Goal: Task Accomplishment & Management: Use online tool/utility

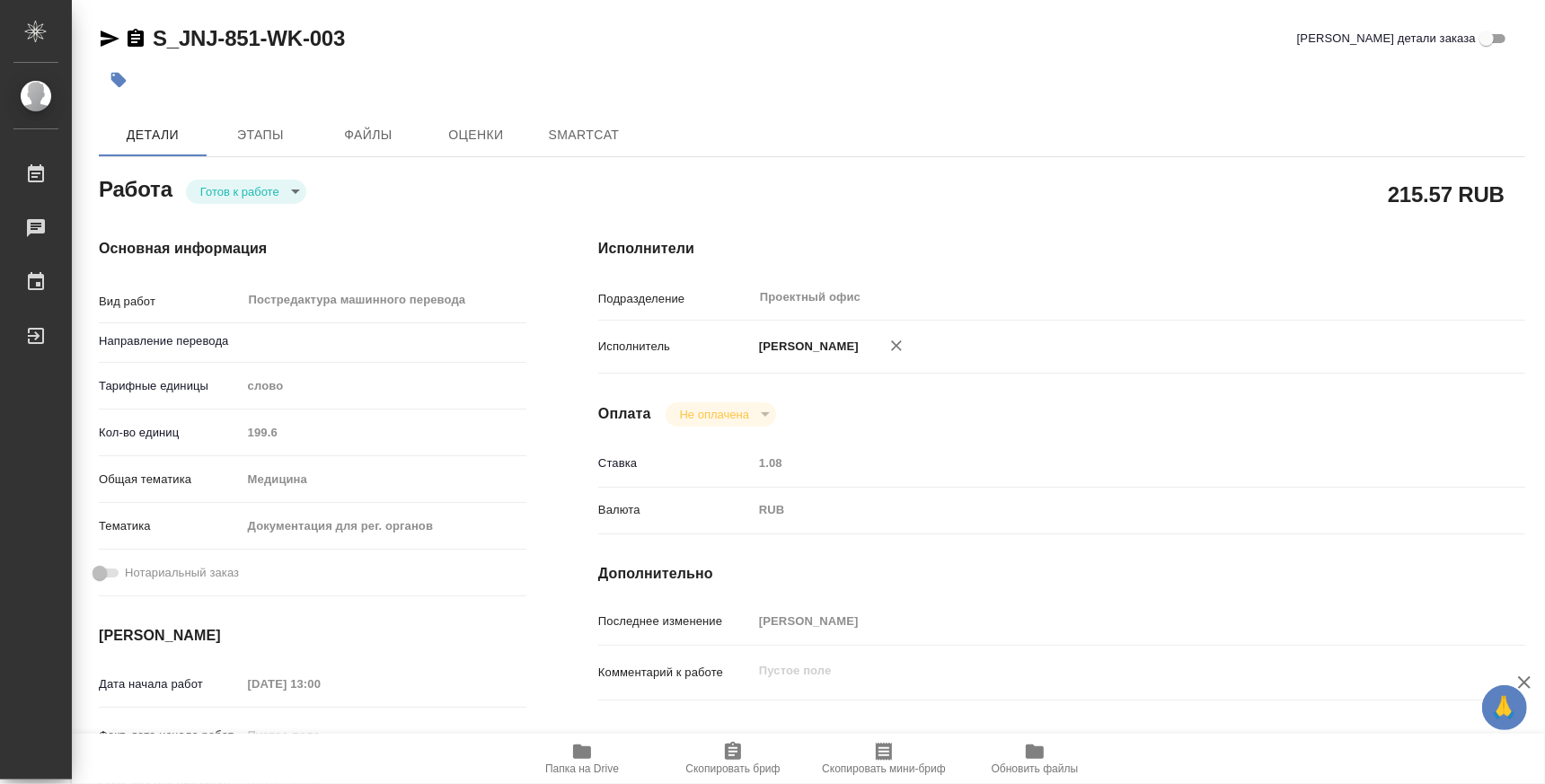
type textarea "x"
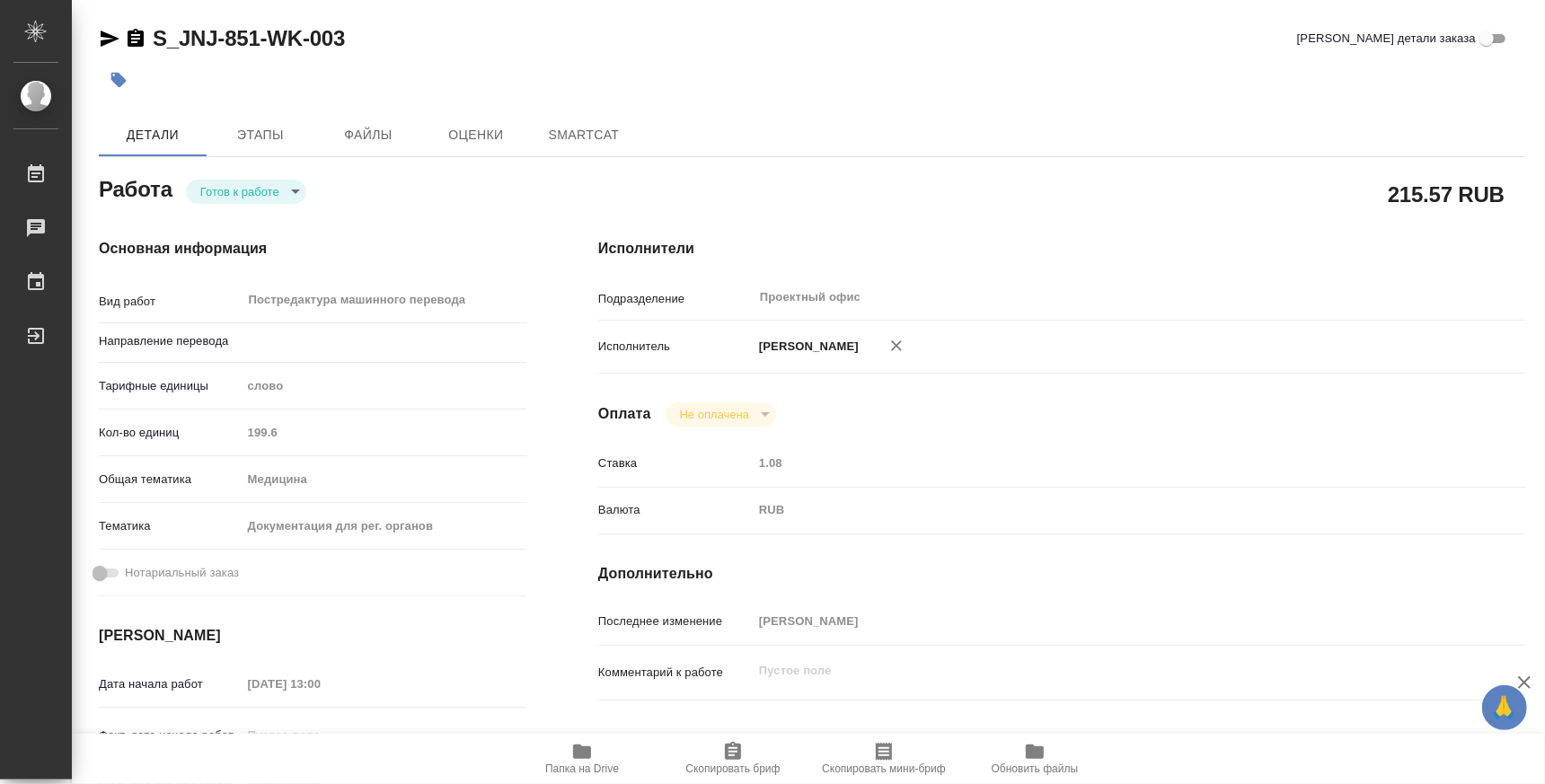
type textarea "x"
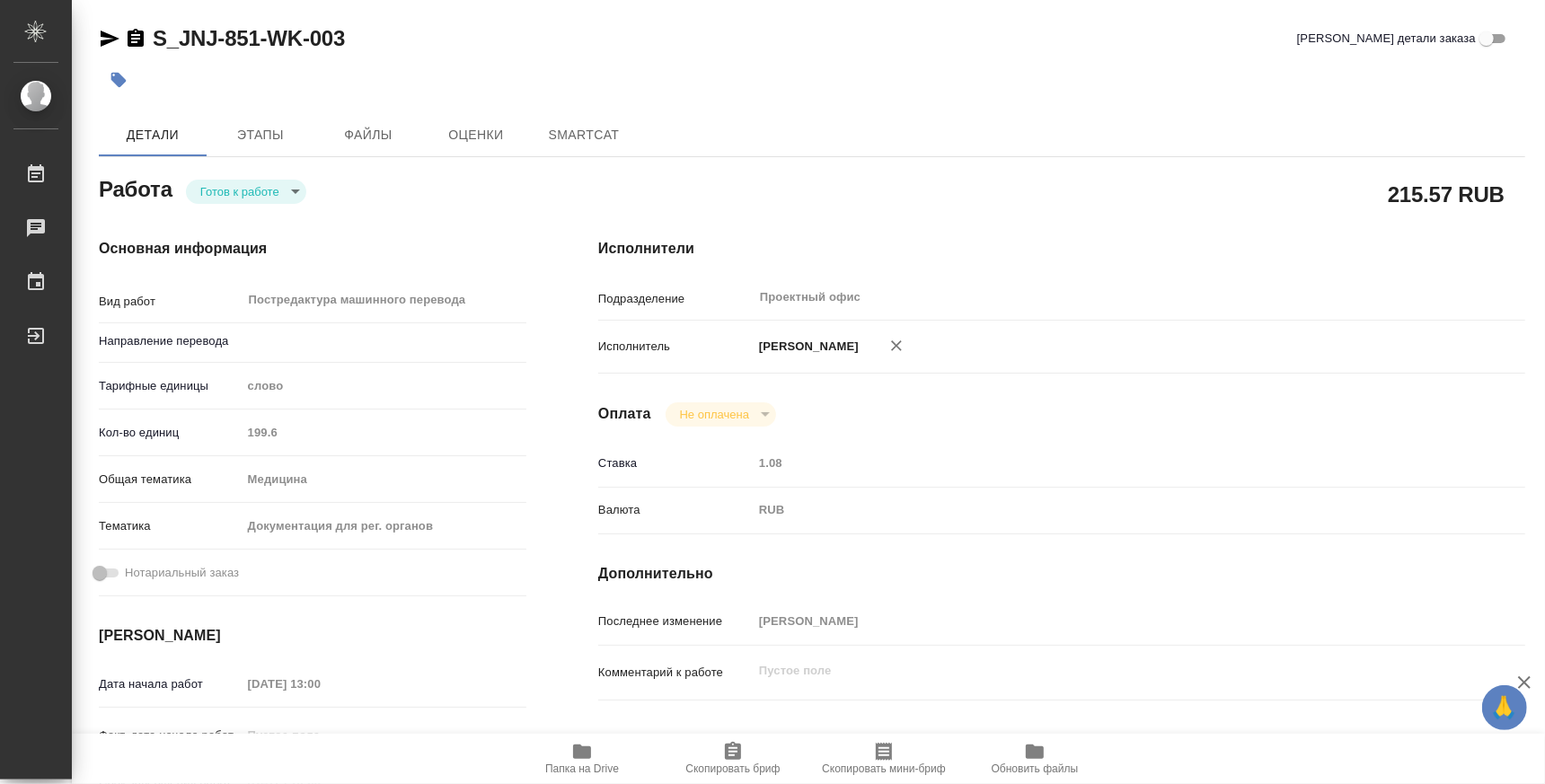
type textarea "x"
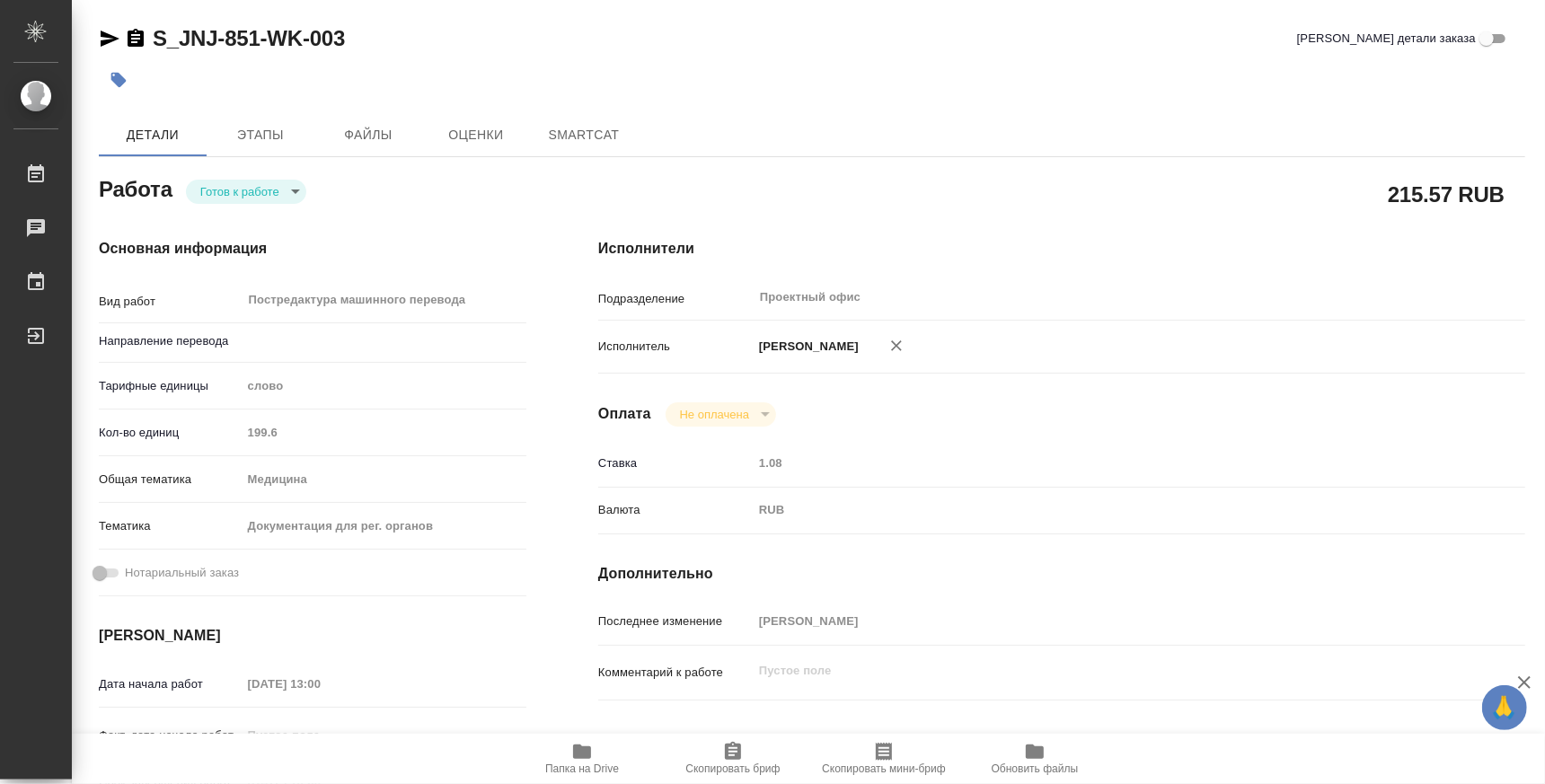
type textarea "x"
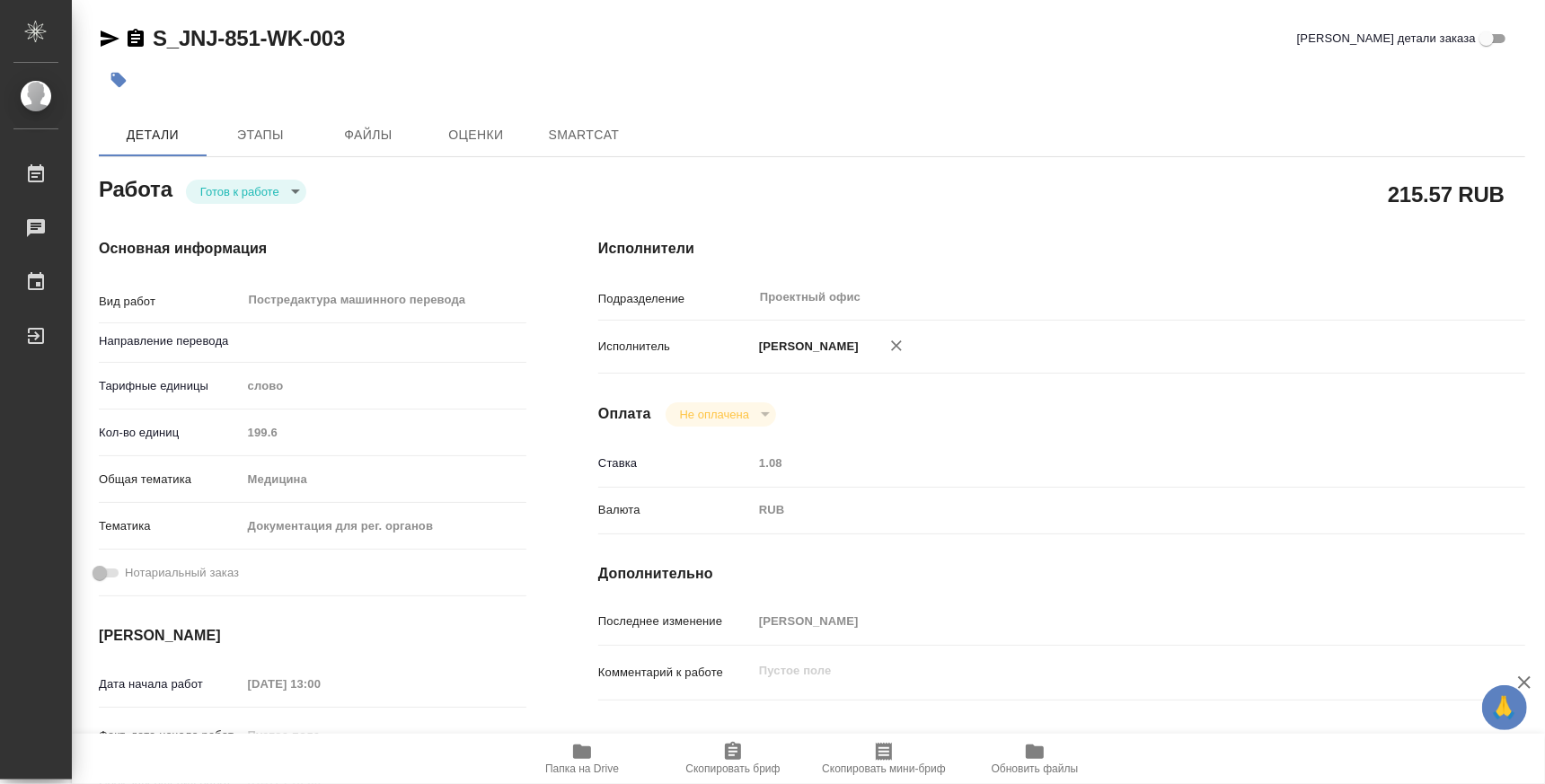
type textarea "x"
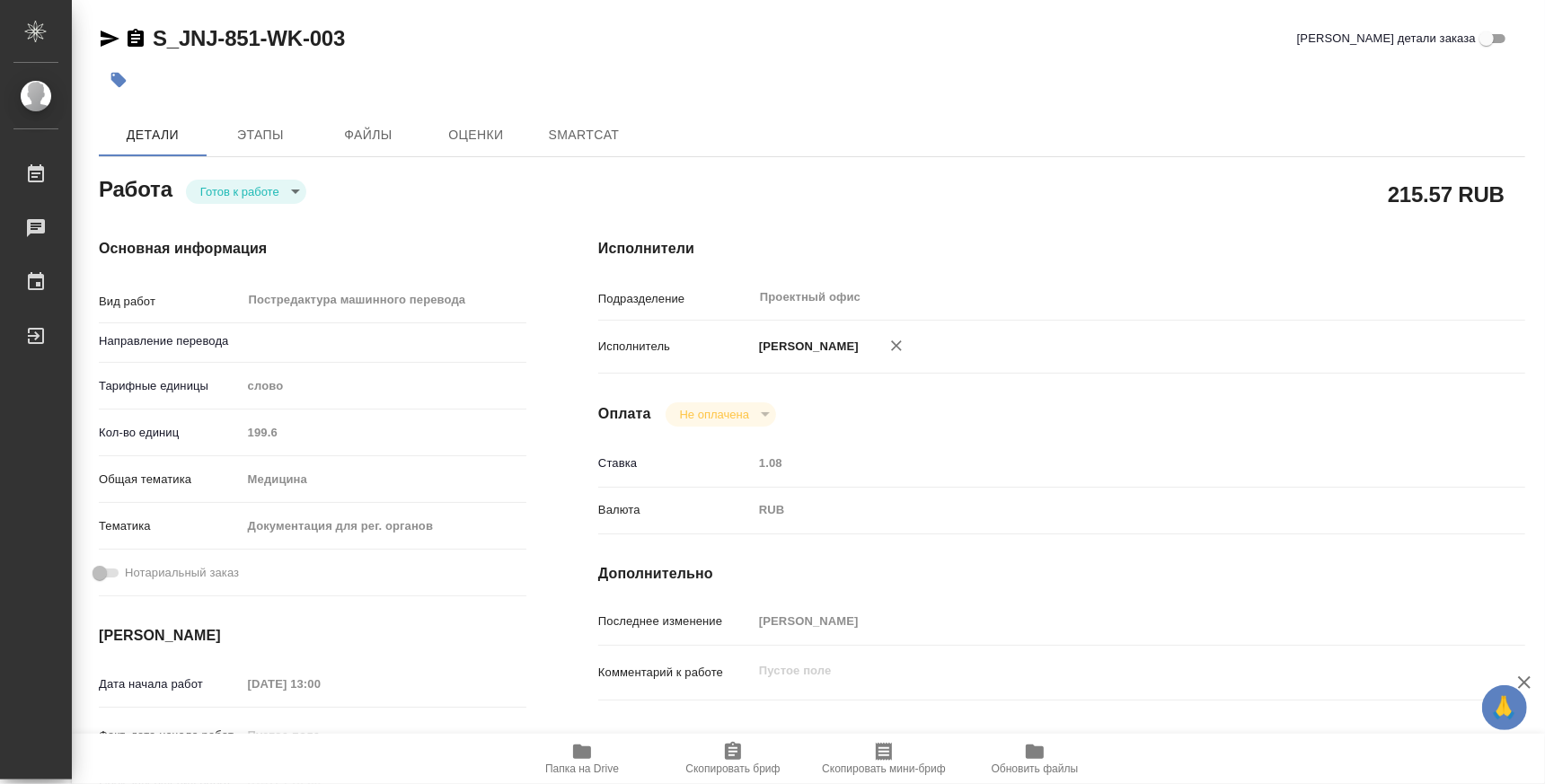
type input "англ-рус"
type textarea "x"
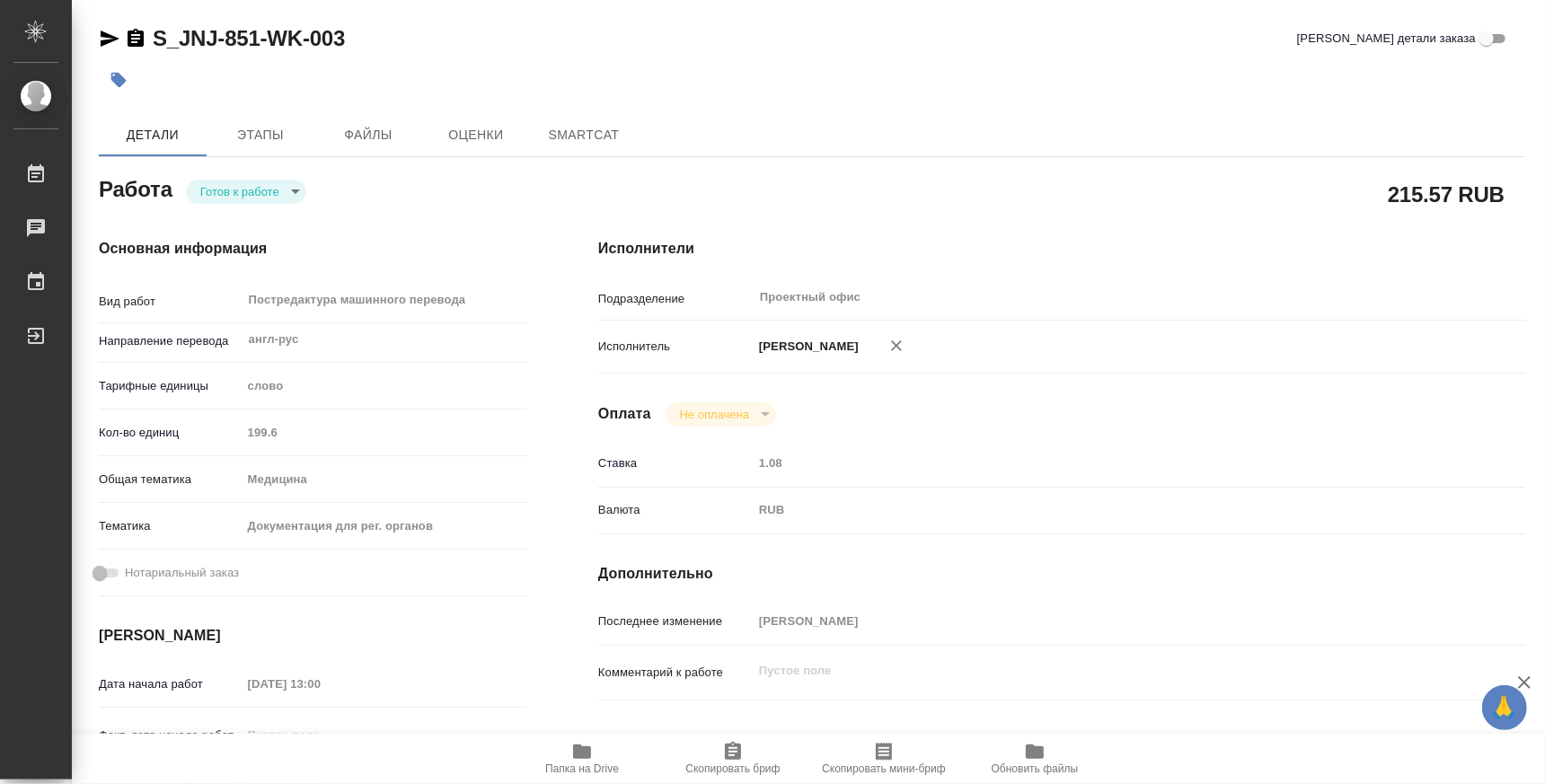
type textarea "x"
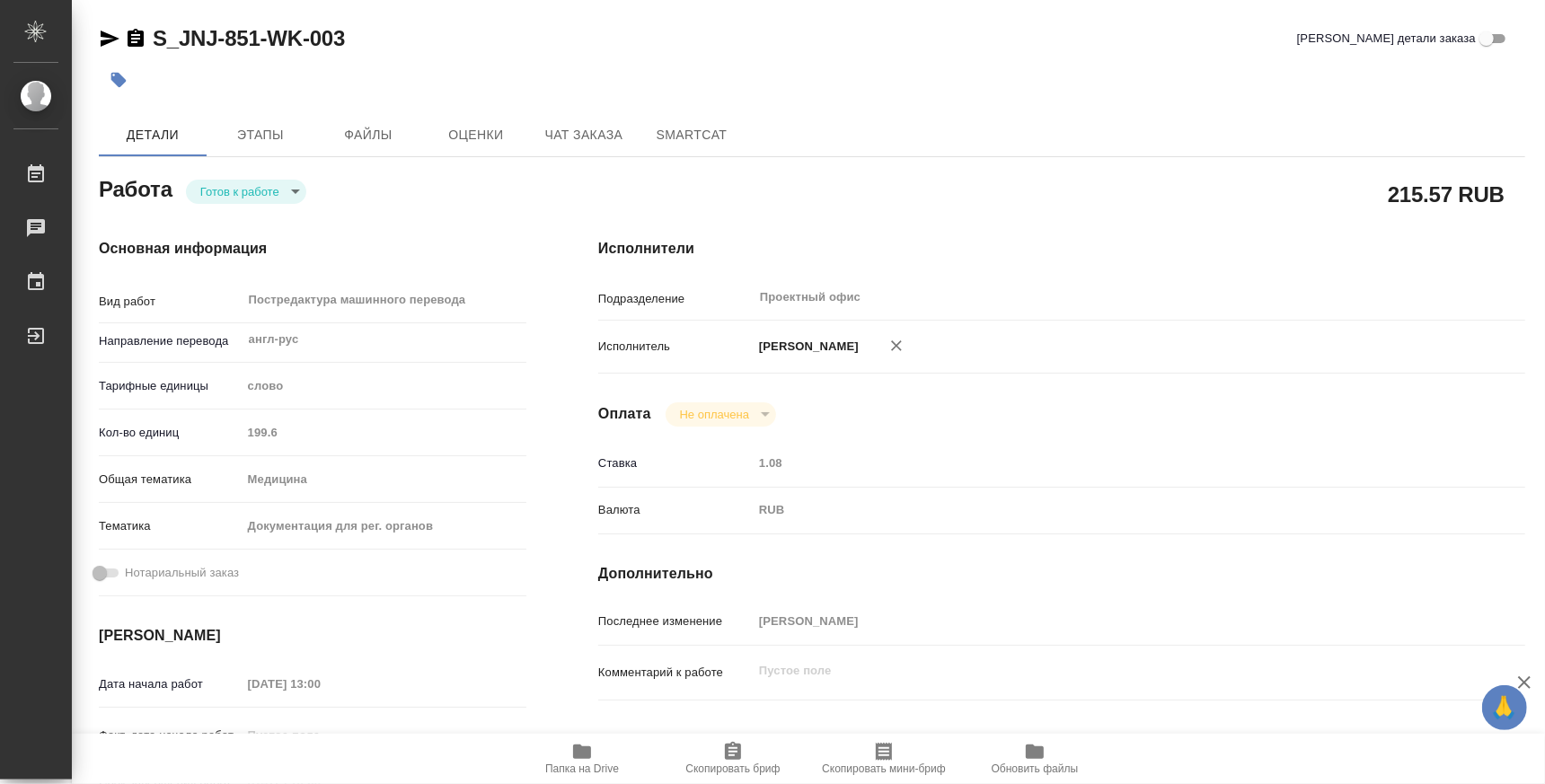
type textarea "x"
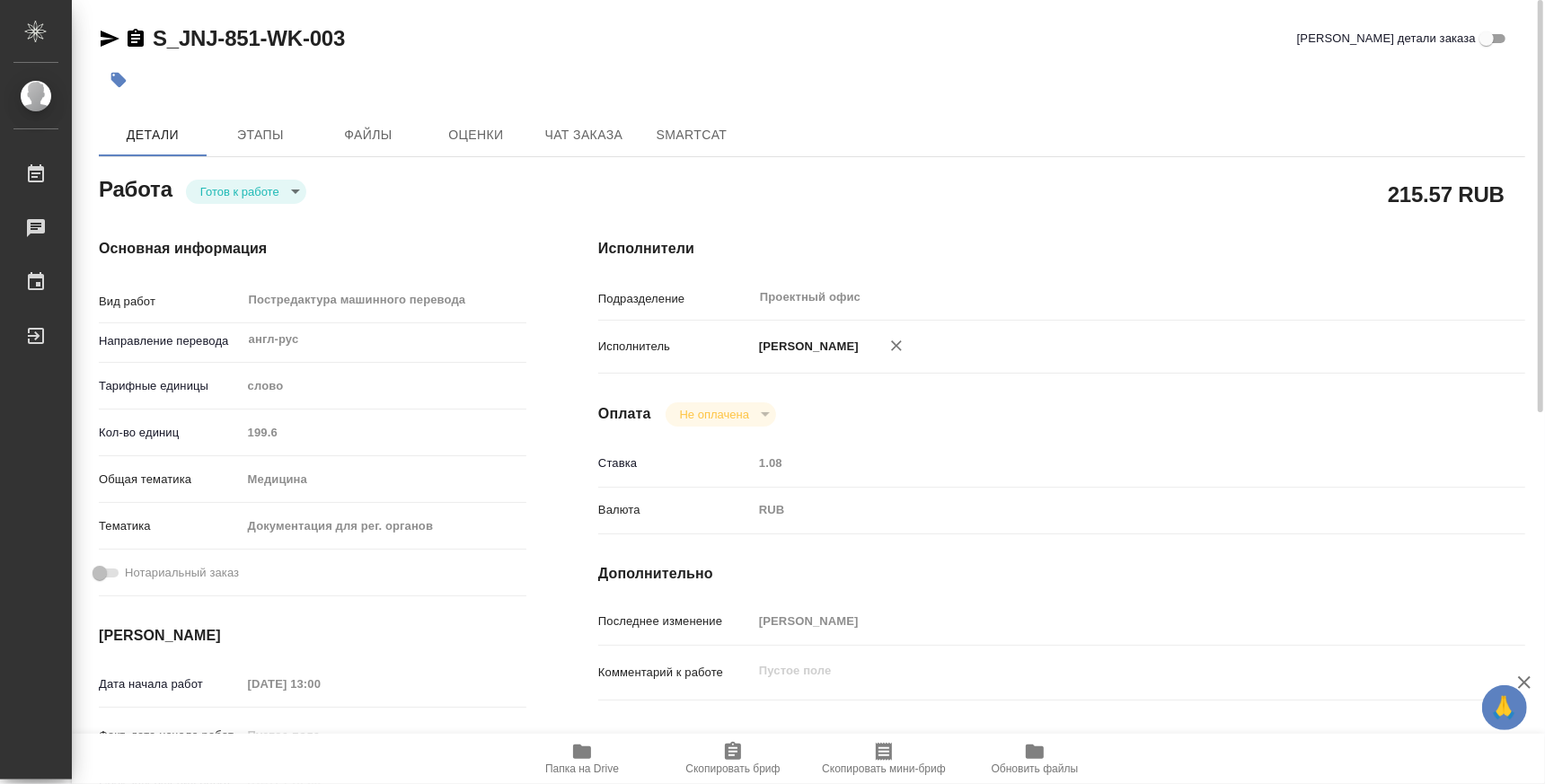
type textarea "x"
click at [585, 766] on span "Папка на Drive" at bounding box center [582, 768] width 74 height 12
click at [253, 194] on body "🙏 .cls-1 fill:#fff; AWATERA Atminis [PERSON_NAME] 0 Чаты График Выйти S_JNJ-851…" at bounding box center [772, 392] width 1545 height 784
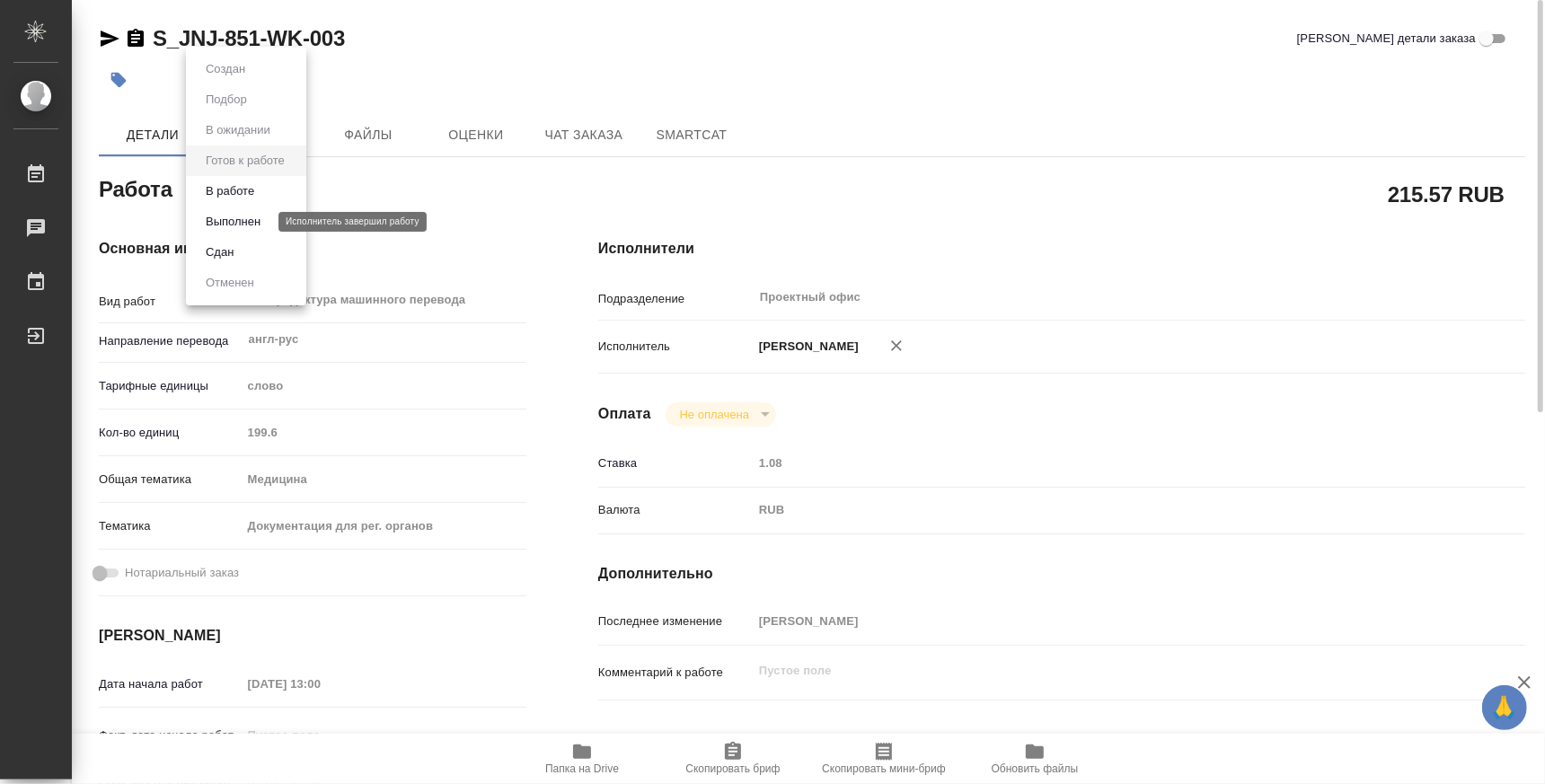
click at [233, 226] on button "Выполнен" at bounding box center [232, 222] width 65 height 20
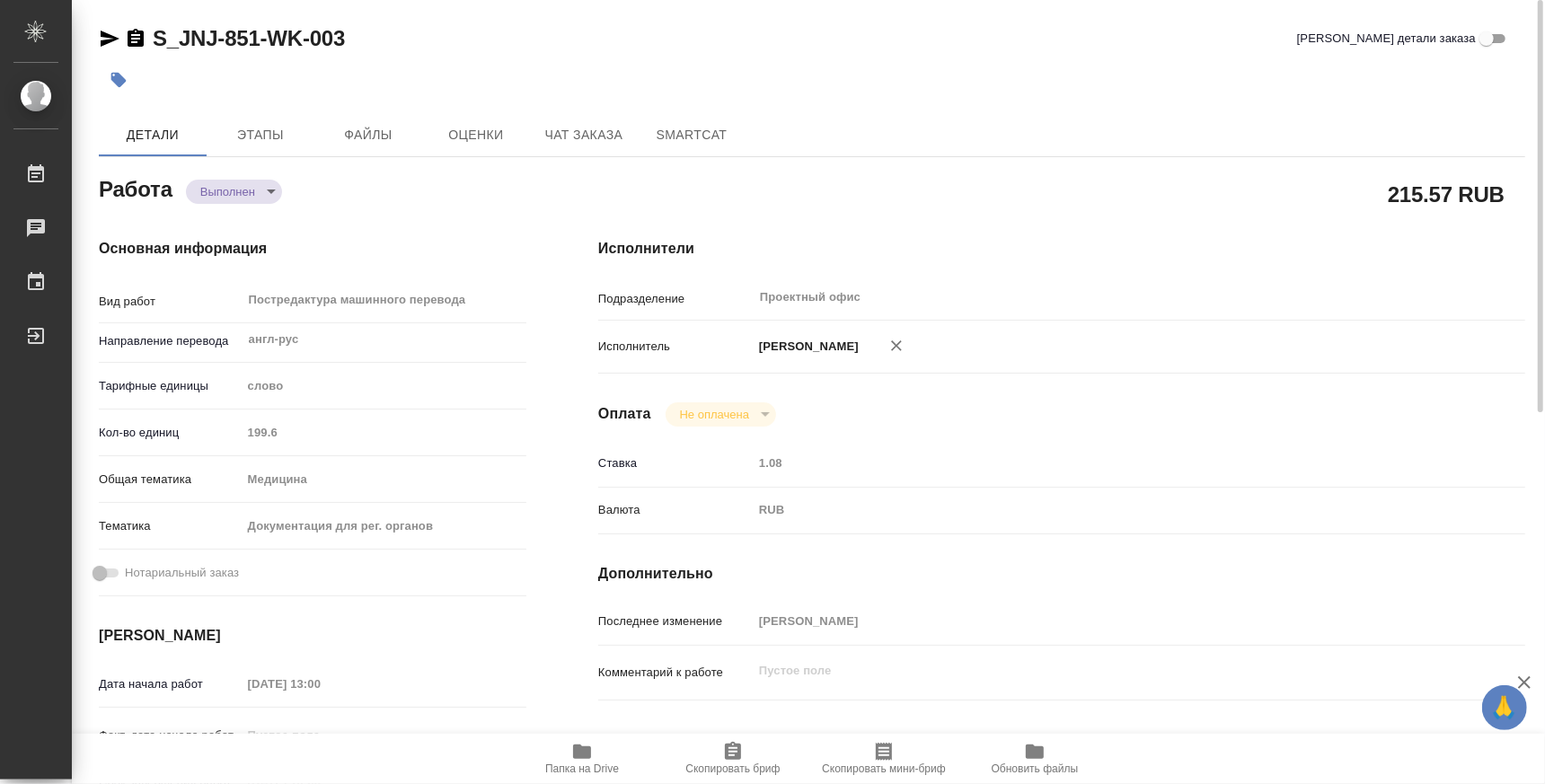
type textarea "x"
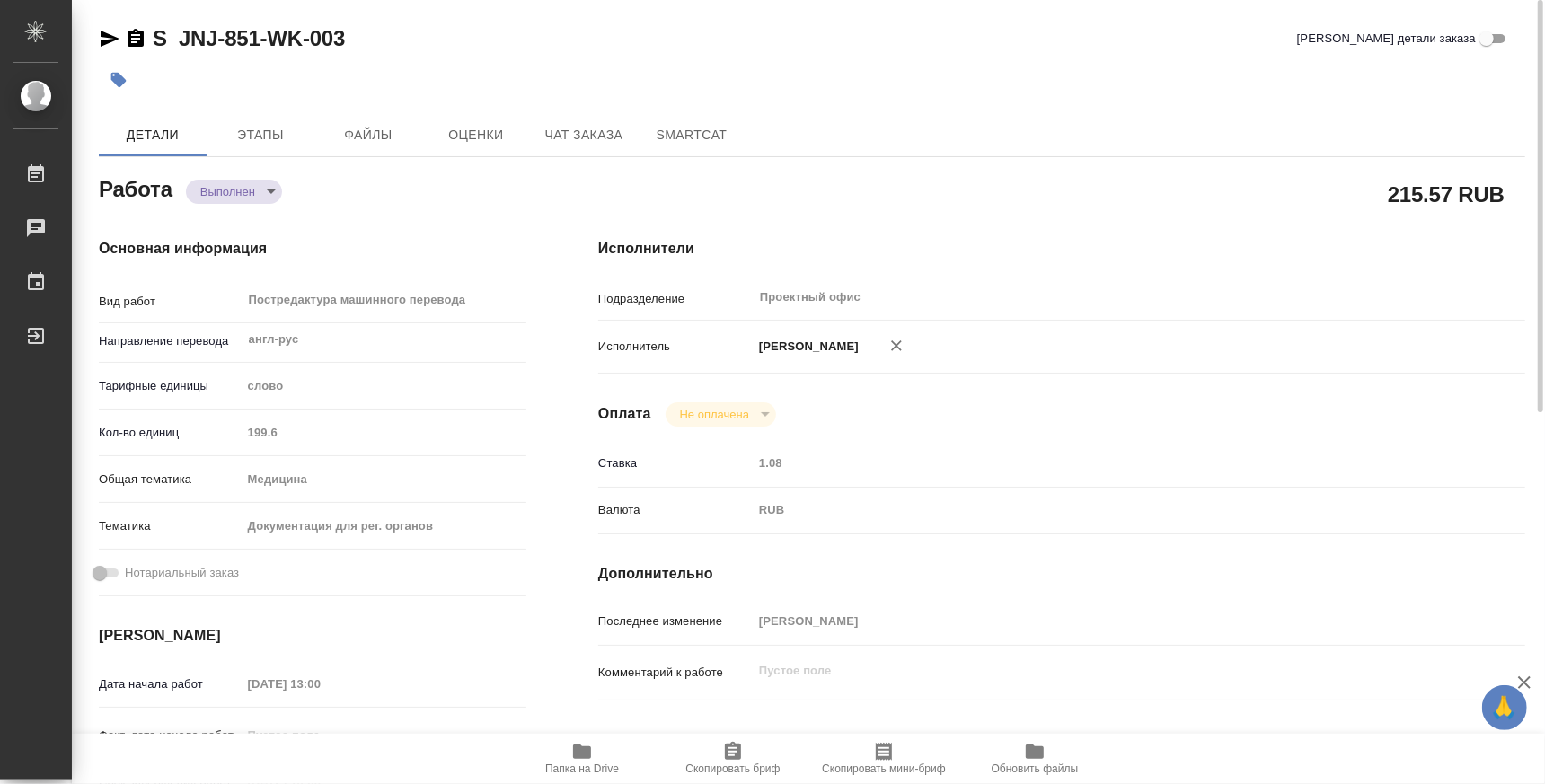
type textarea "x"
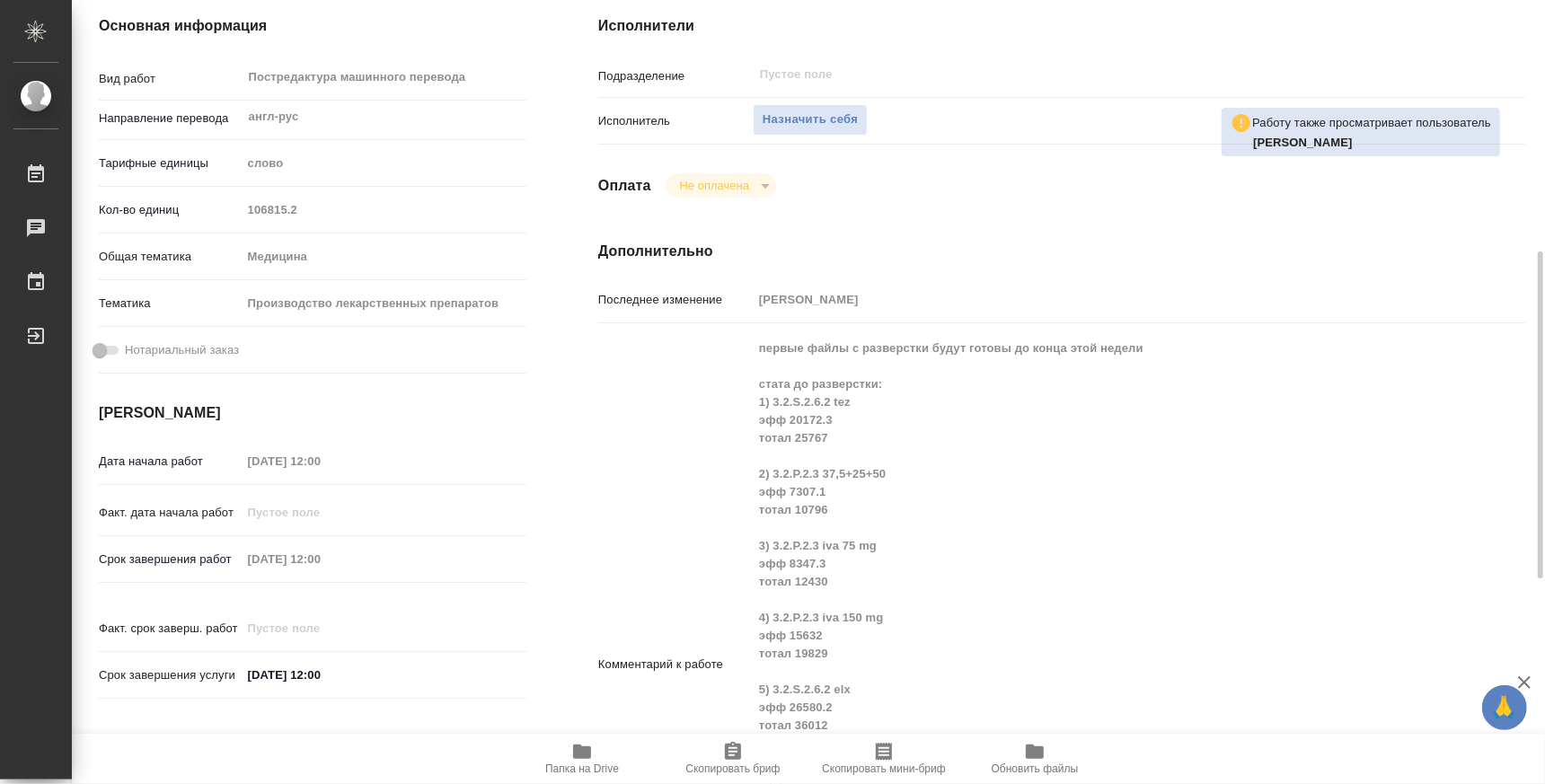
scroll to position [335, 0]
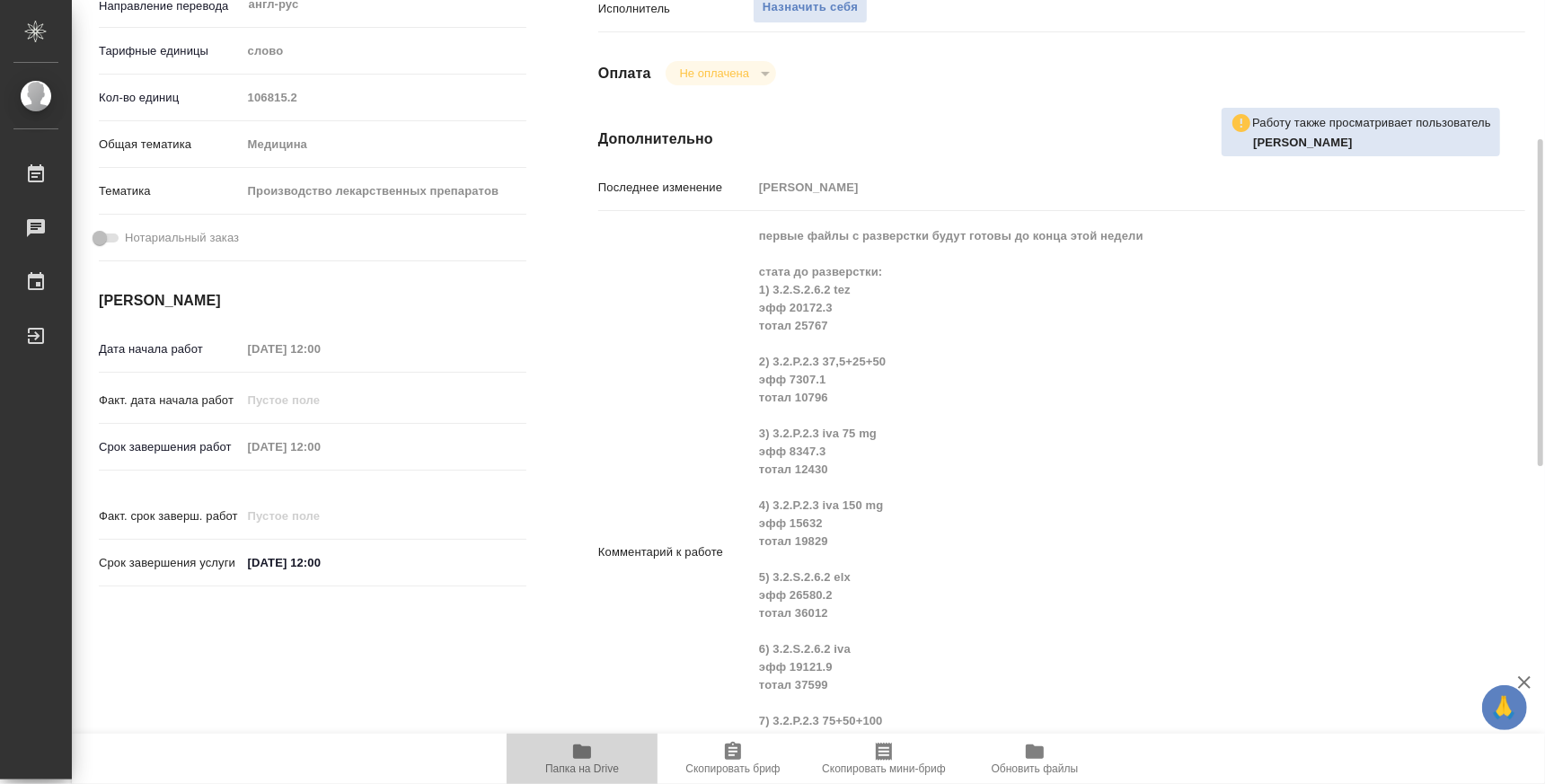
click at [586, 755] on icon "button" at bounding box center [581, 751] width 18 height 14
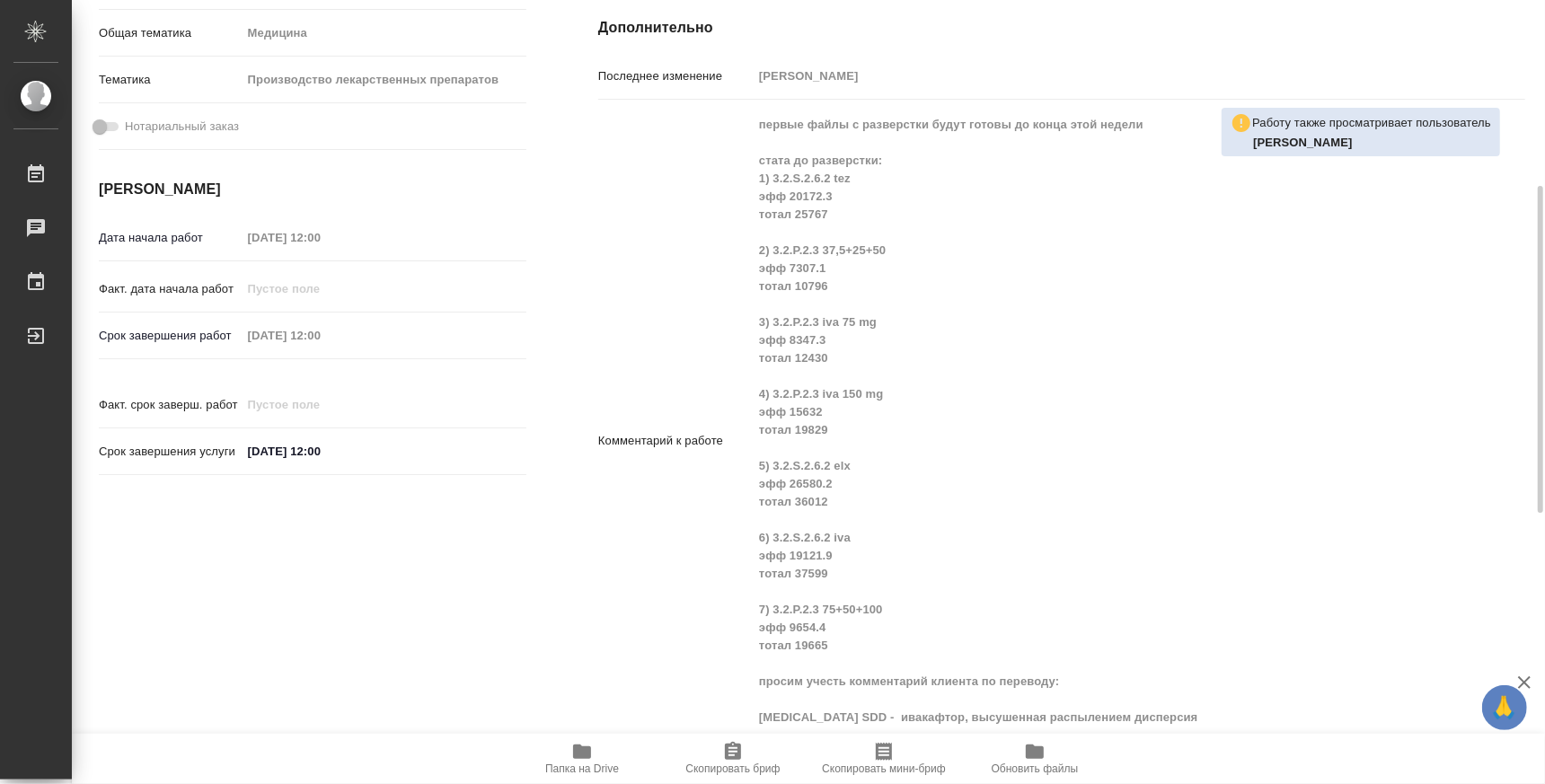
scroll to position [558, 0]
